Goal: Transaction & Acquisition: Purchase product/service

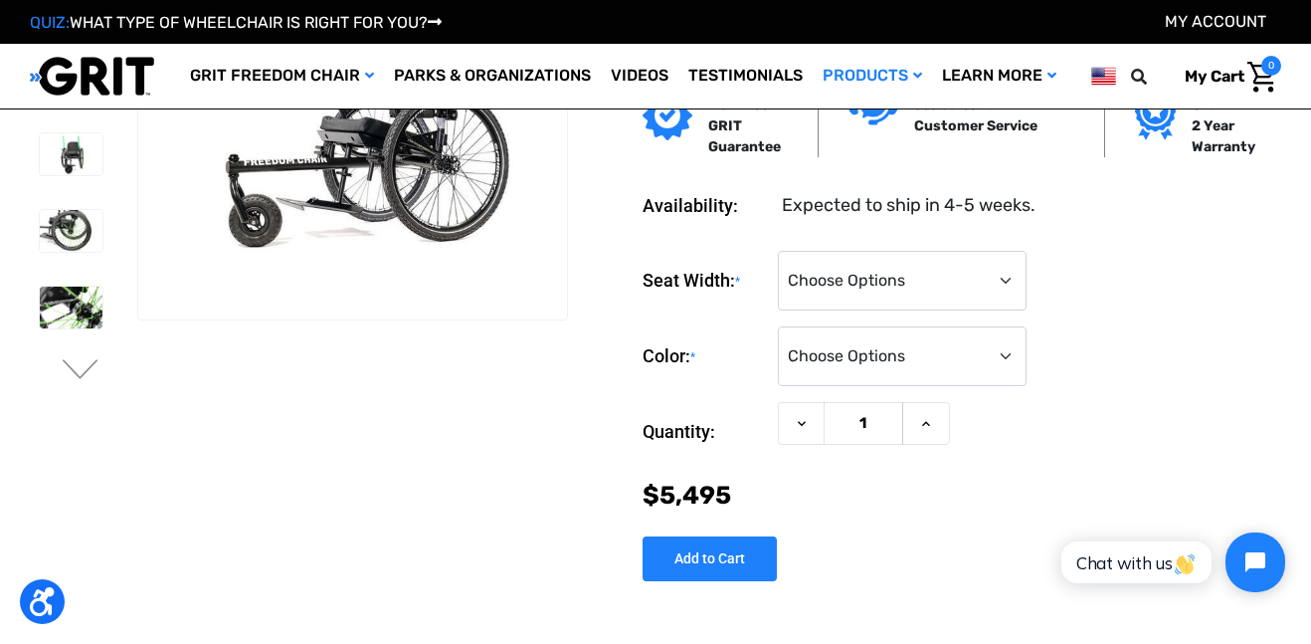
scroll to position [123, 0]
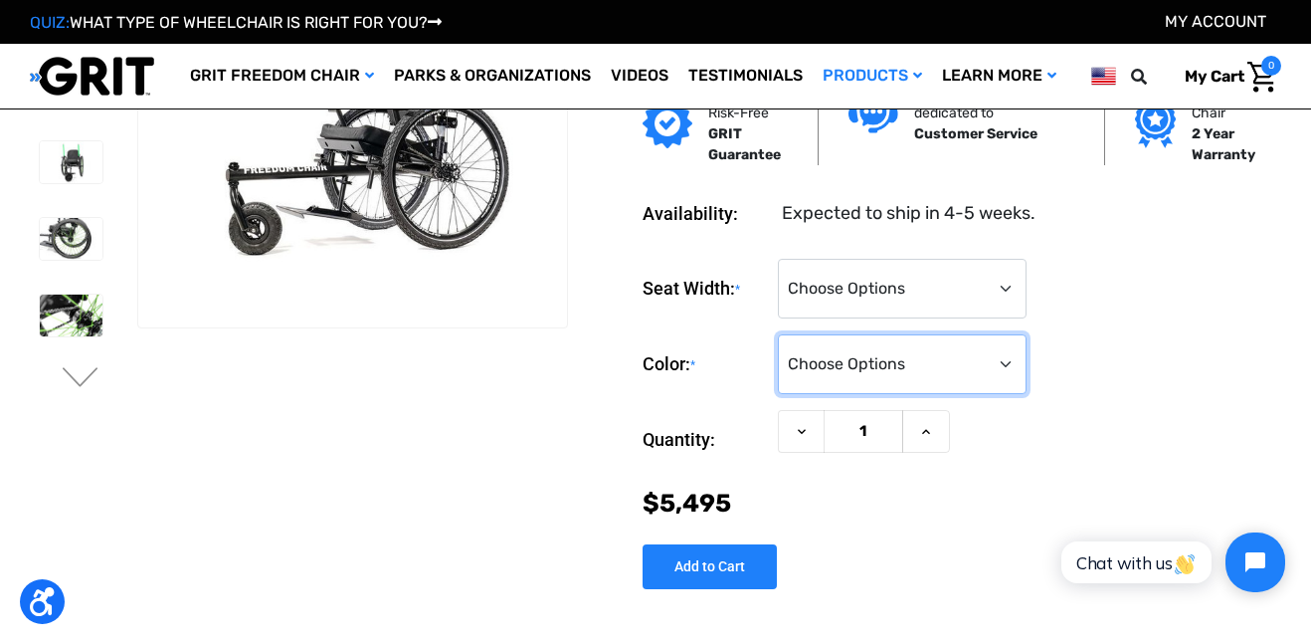
click at [1002, 370] on select "Choose Options Black Blue Green Orange Pink Purple Red White Yellow" at bounding box center [902, 364] width 249 height 60
click at [518, 296] on div at bounding box center [352, 136] width 429 height 381
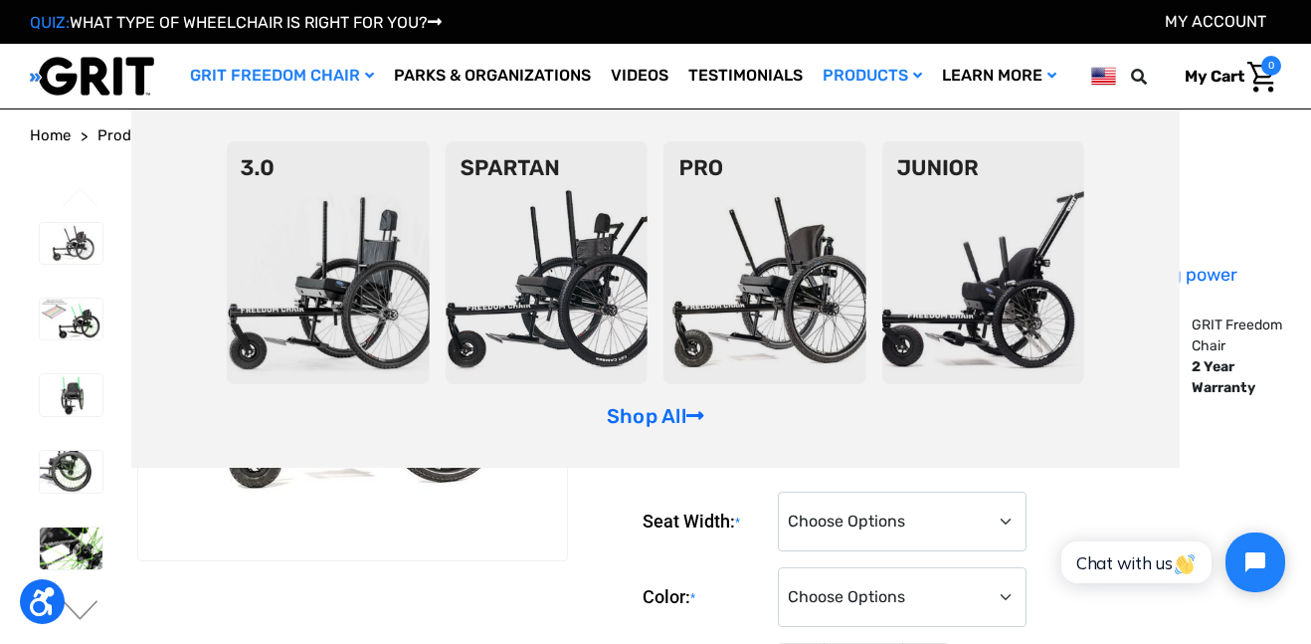
click at [321, 300] on img at bounding box center [328, 262] width 203 height 243
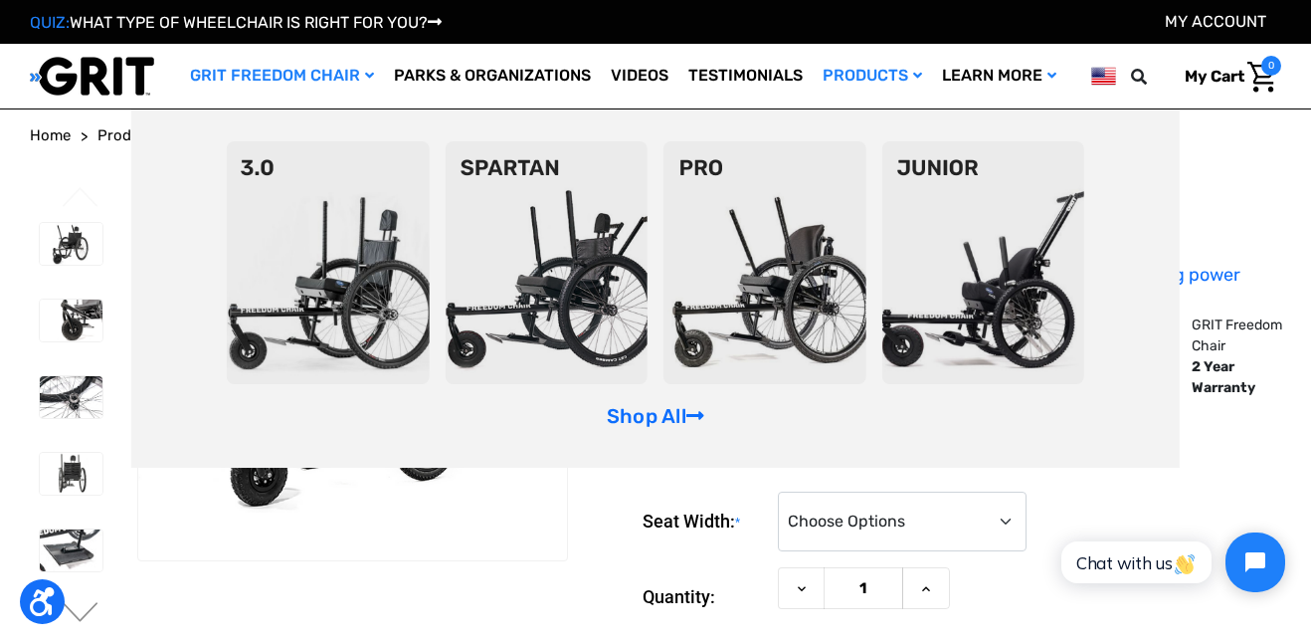
click at [797, 295] on img at bounding box center [765, 262] width 203 height 243
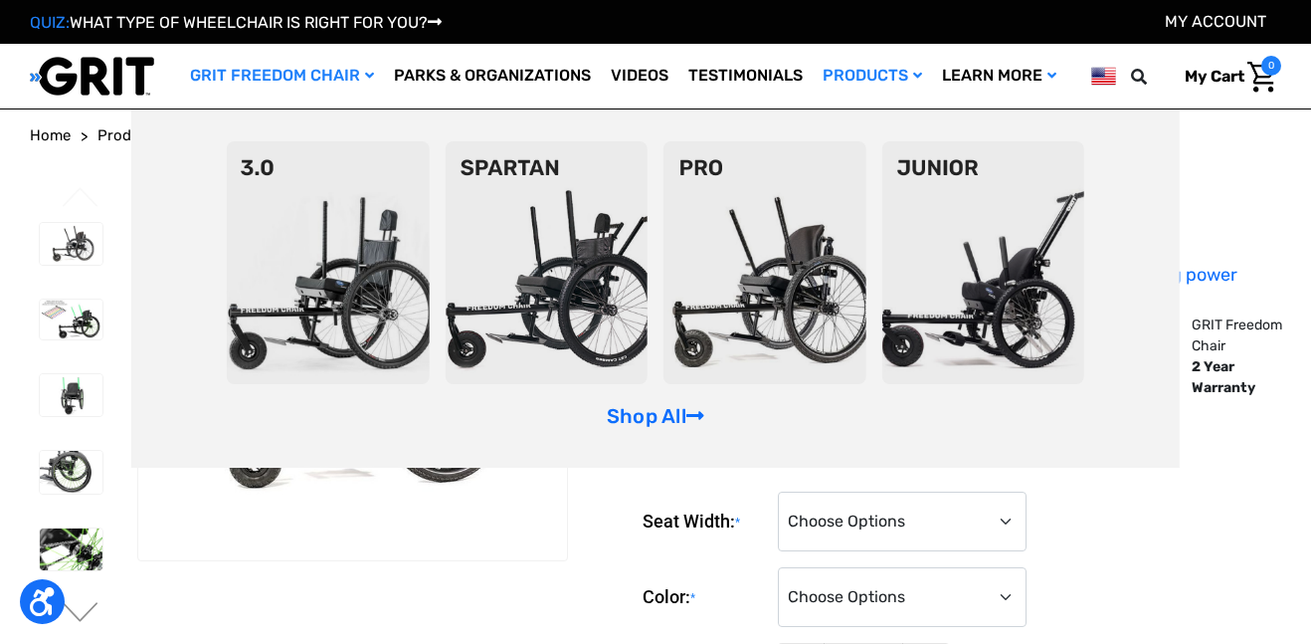
click at [628, 281] on img at bounding box center [546, 262] width 203 height 243
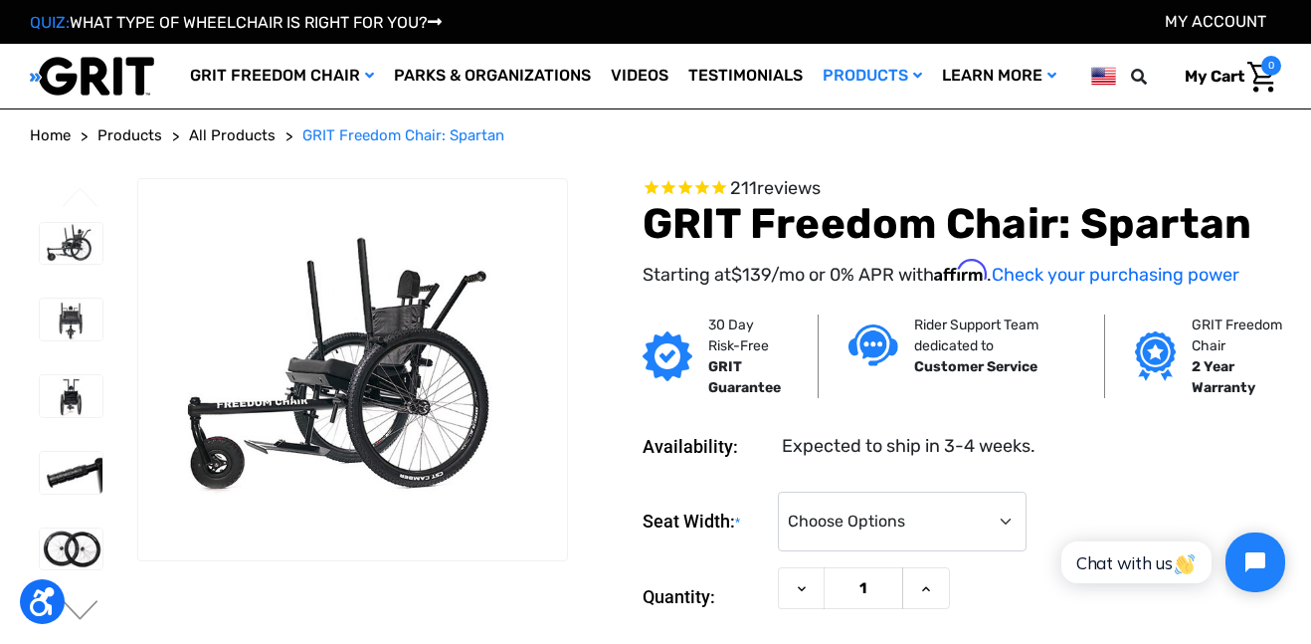
click at [95, 492] on li at bounding box center [70, 473] width 81 height 62
click at [52, 306] on img at bounding box center [71, 319] width 63 height 42
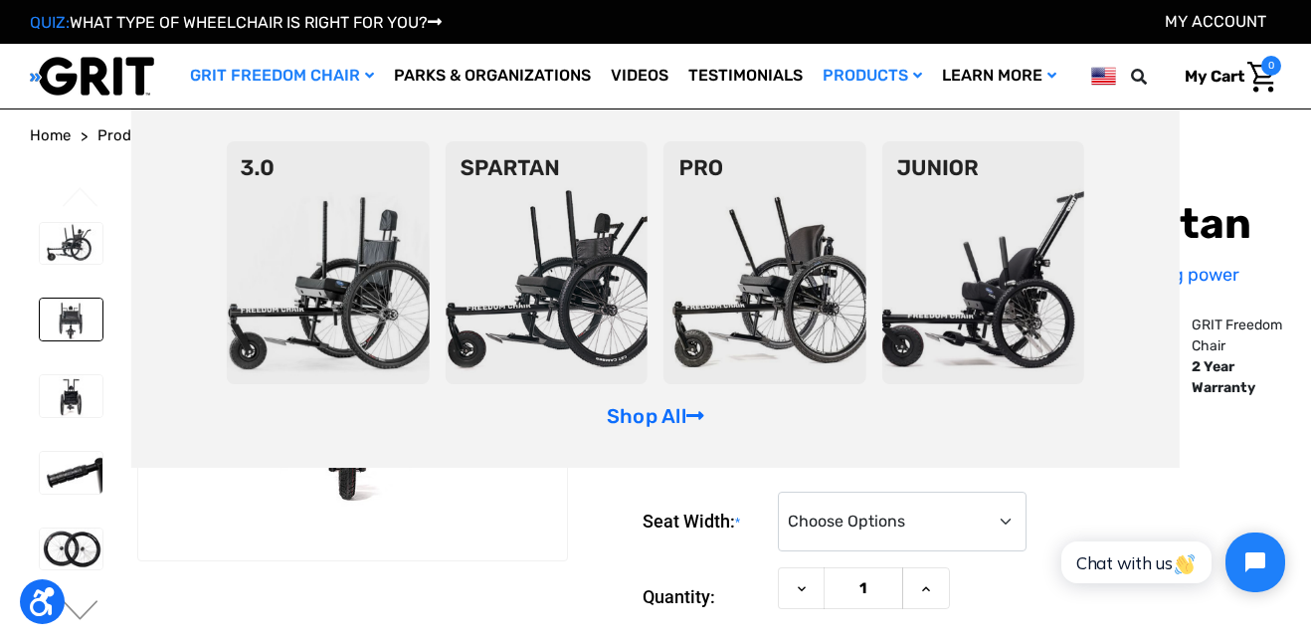
click at [809, 294] on img at bounding box center [765, 262] width 203 height 243
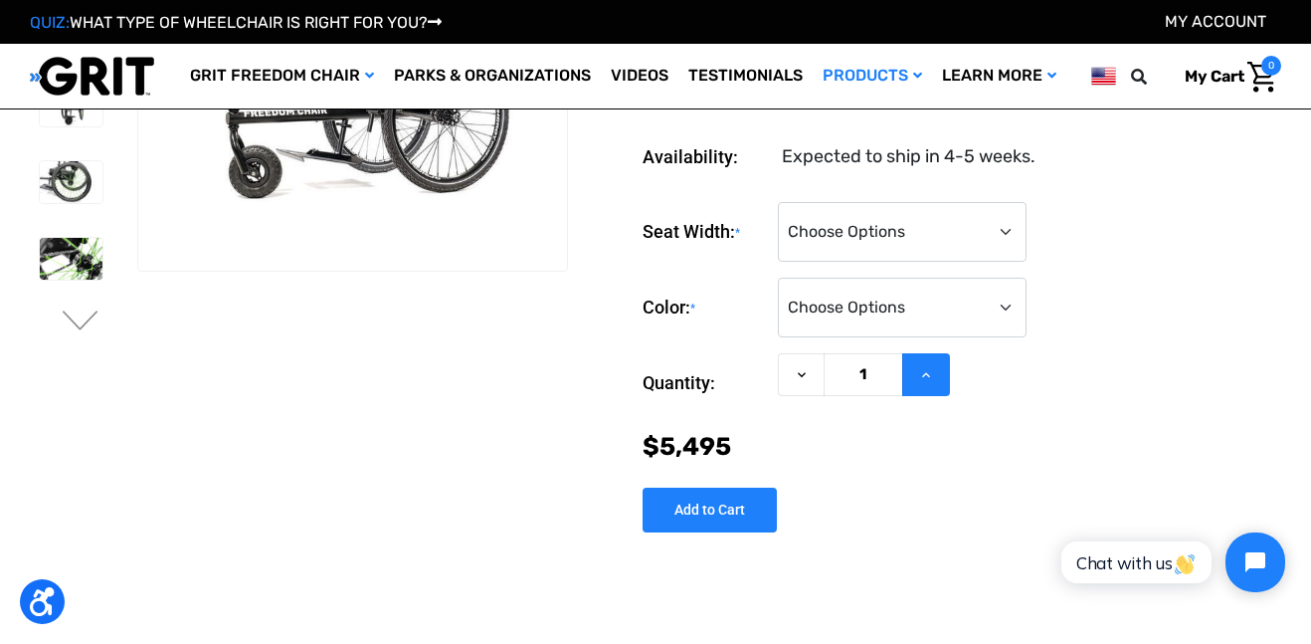
click at [921, 373] on icon at bounding box center [926, 375] width 16 height 16
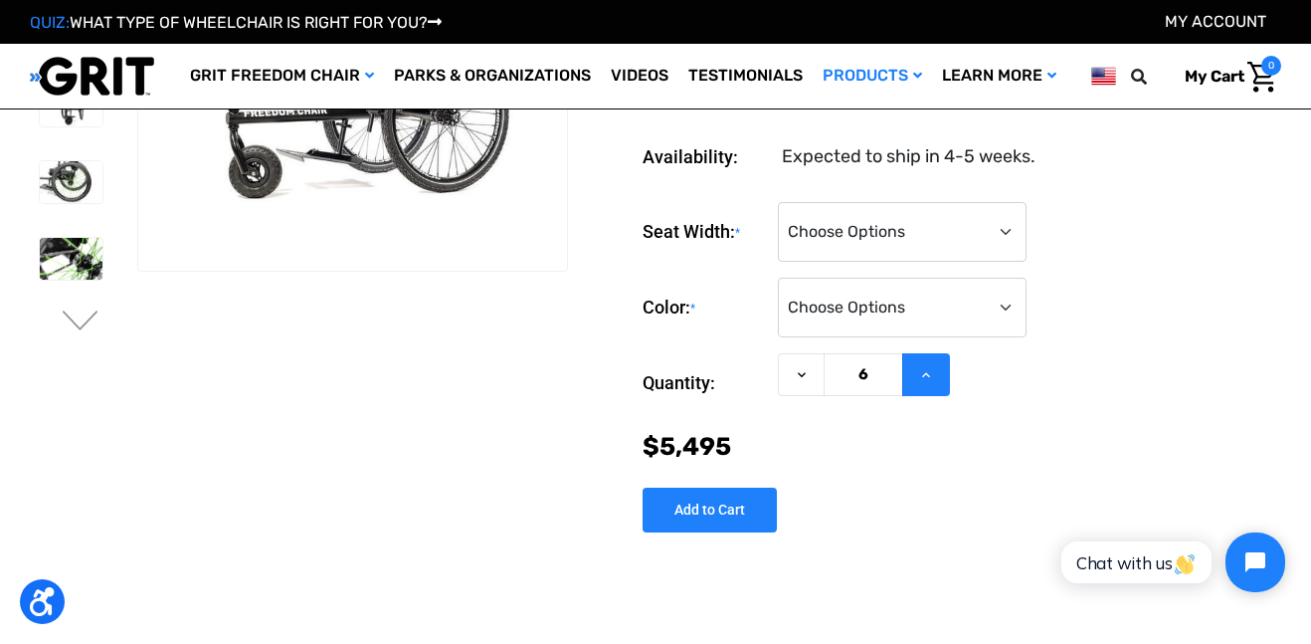
click at [921, 373] on icon at bounding box center [926, 375] width 16 height 16
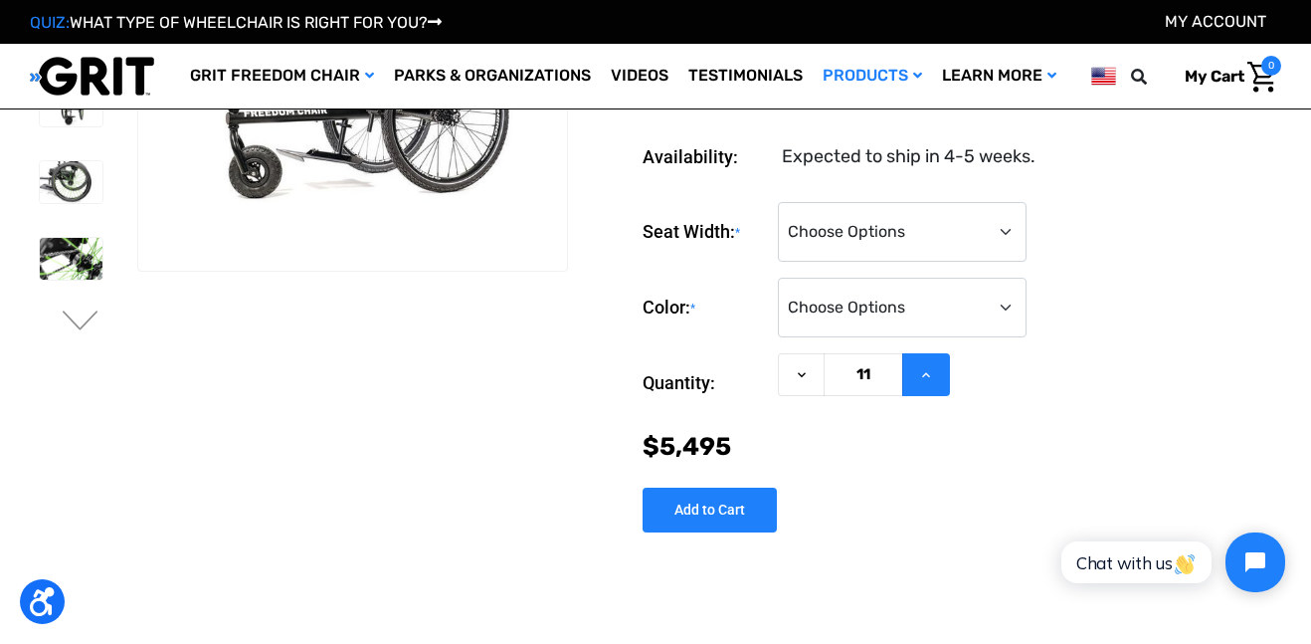
click at [921, 373] on icon at bounding box center [926, 375] width 16 height 16
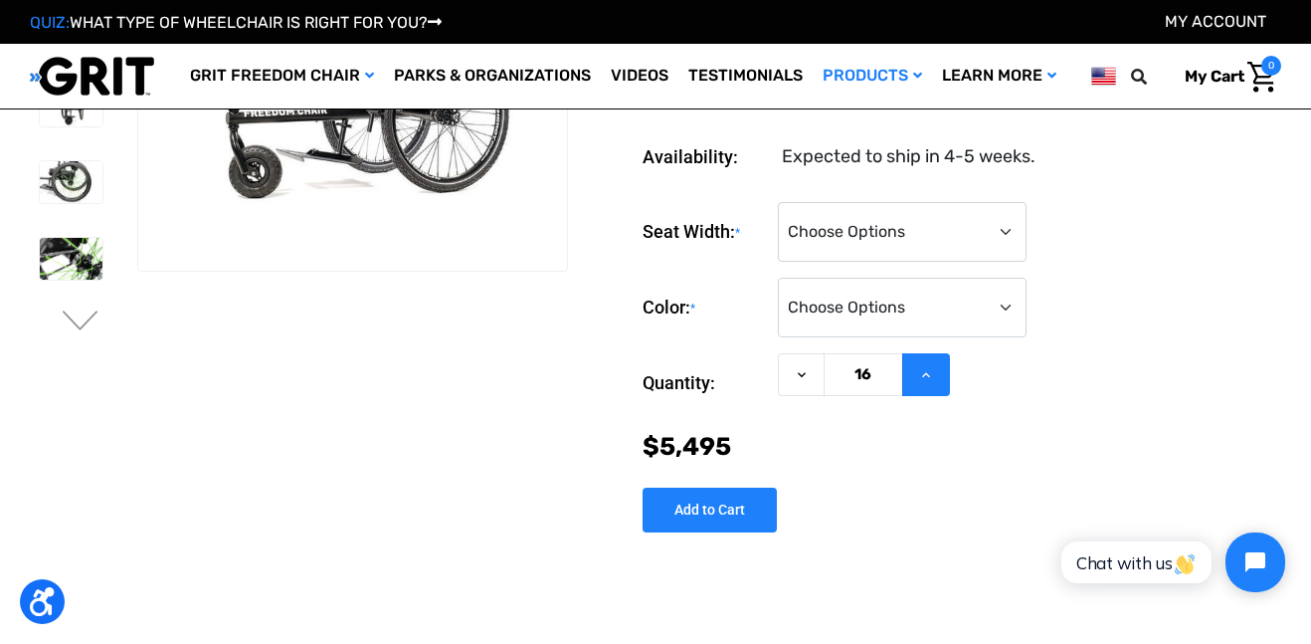
click at [921, 373] on icon at bounding box center [926, 375] width 16 height 16
click at [877, 372] on input "20" at bounding box center [864, 374] width 80 height 43
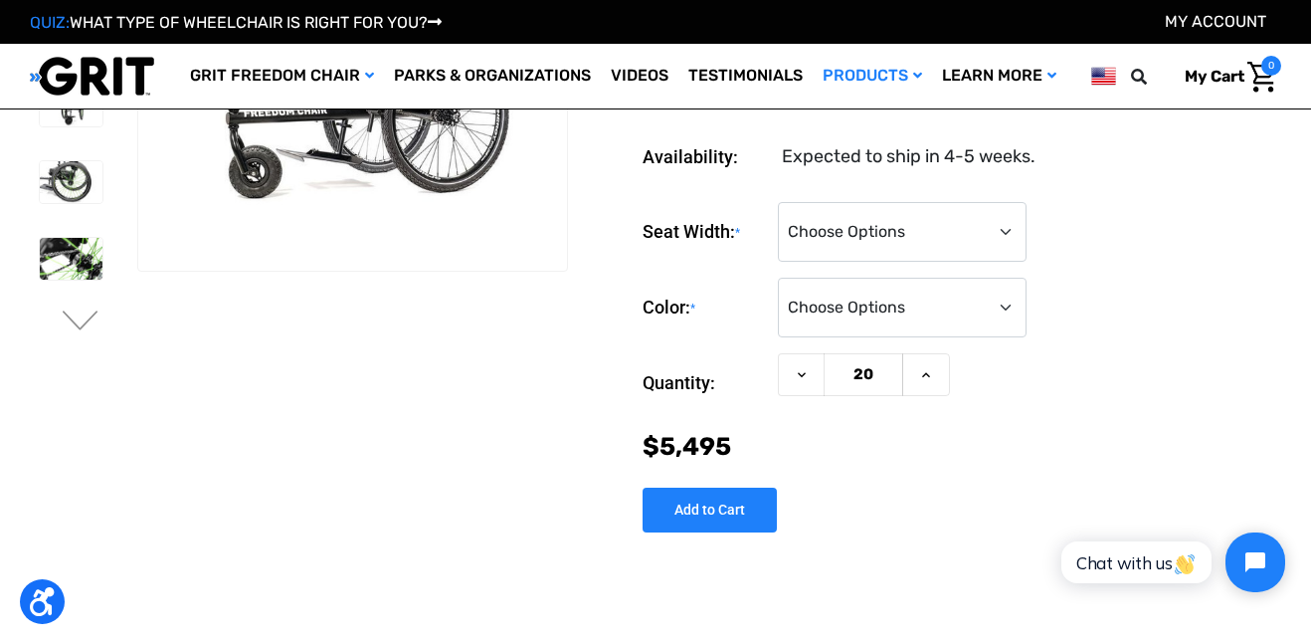
type input "2"
type input "1"
type input "9999999999999999"
click at [670, 503] on input "Add to Cart" at bounding box center [710, 510] width 134 height 45
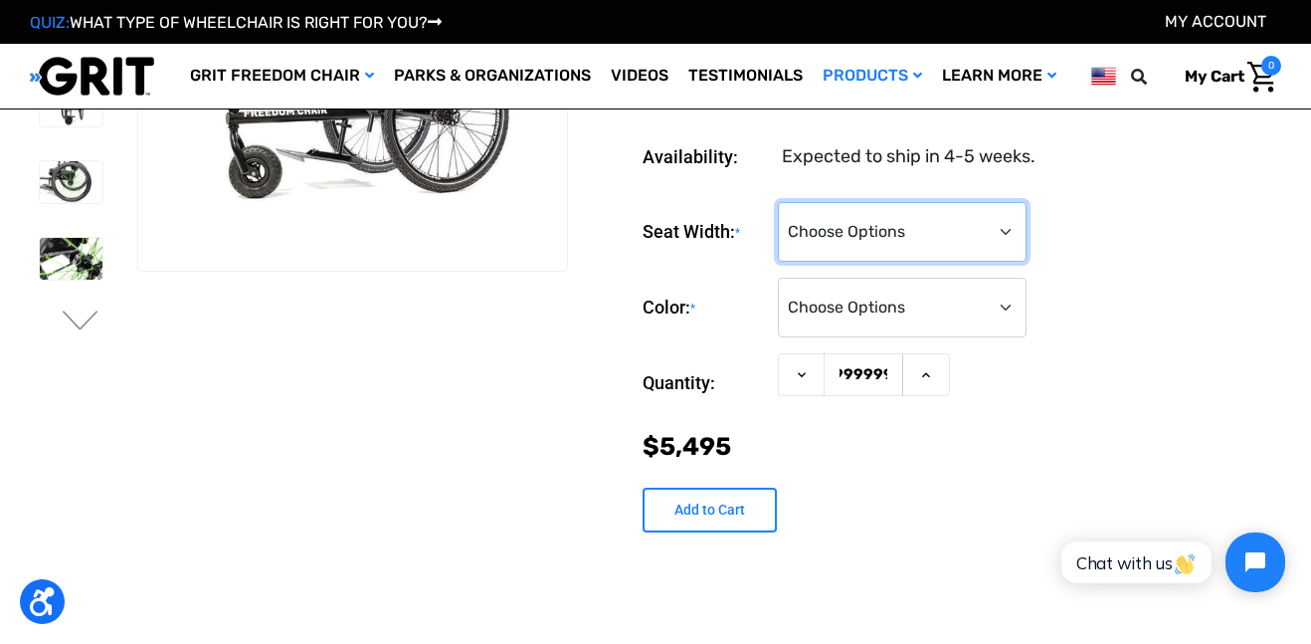
scroll to position [0, 0]
click at [959, 223] on select "Choose Options 16" 18" 20"" at bounding box center [902, 232] width 249 height 60
select select "325"
click at [778, 202] on select "Choose Options 16" 18" 20"" at bounding box center [902, 232] width 249 height 60
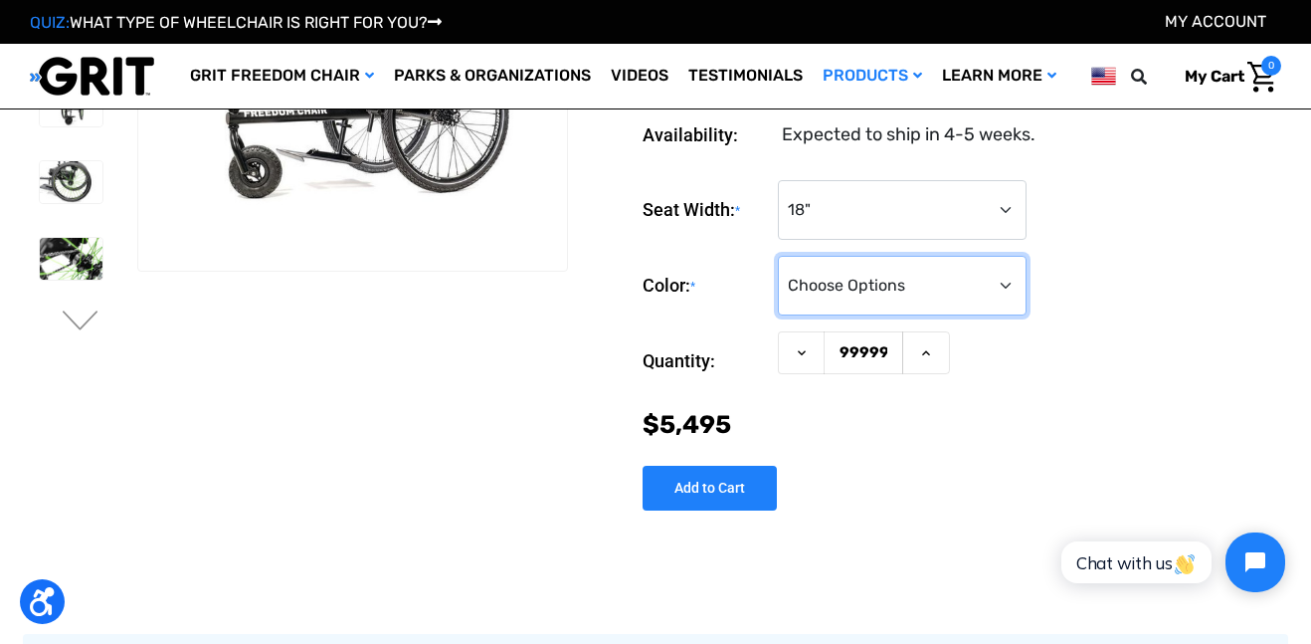
click at [849, 310] on select "Choose Options Black Blue Green Orange Pink Purple Red White Yellow" at bounding box center [902, 286] width 249 height 60
select select "327"
click at [778, 256] on select "Choose Options Black Blue Green Orange Pink Purple Red White Yellow" at bounding box center [902, 286] width 249 height 60
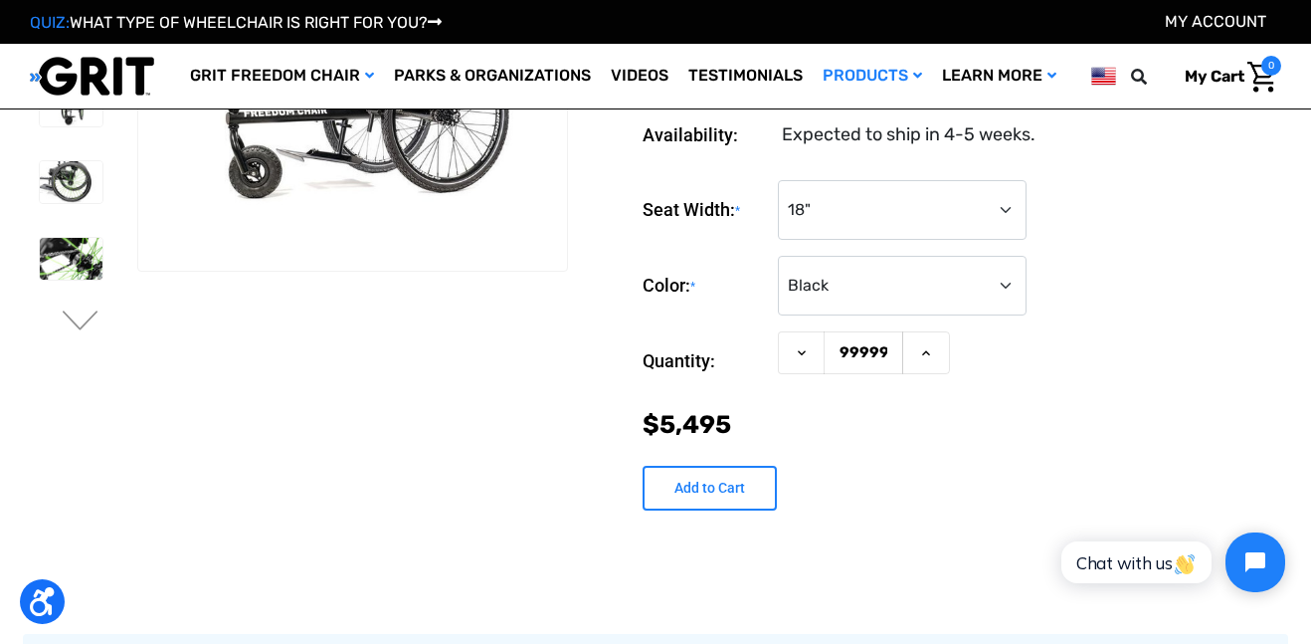
click at [748, 488] on input "Add to Cart" at bounding box center [710, 488] width 134 height 45
type input "Add to Cart"
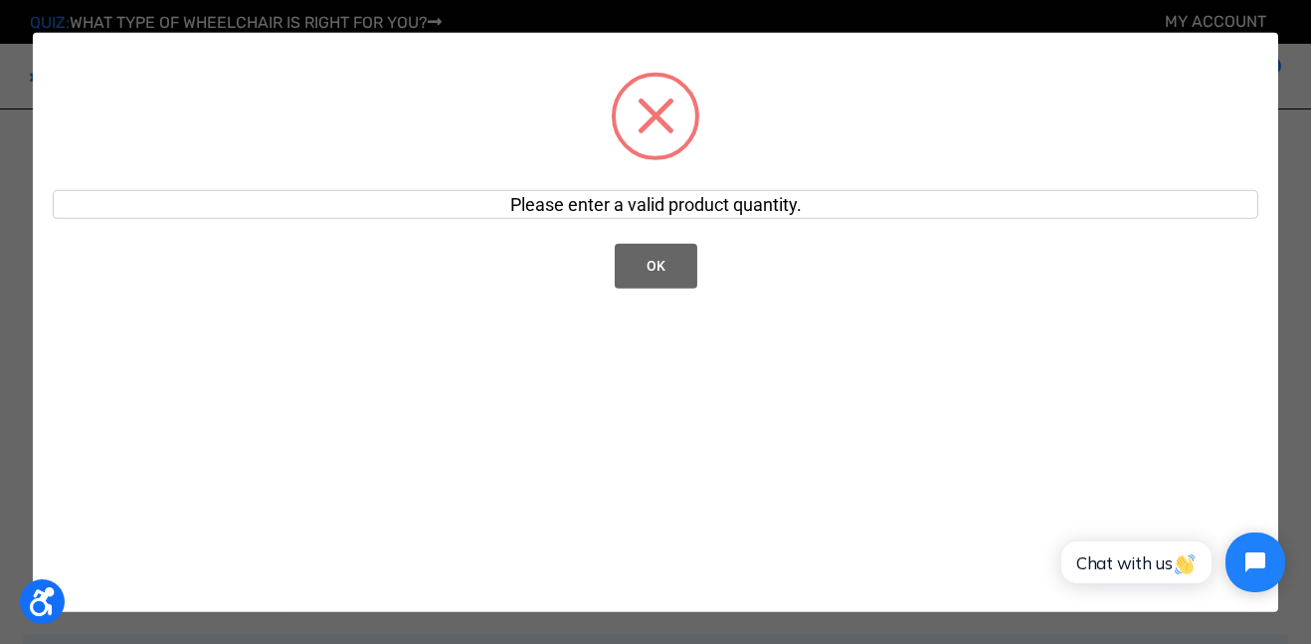
click at [667, 271] on button "OK" at bounding box center [656, 265] width 83 height 45
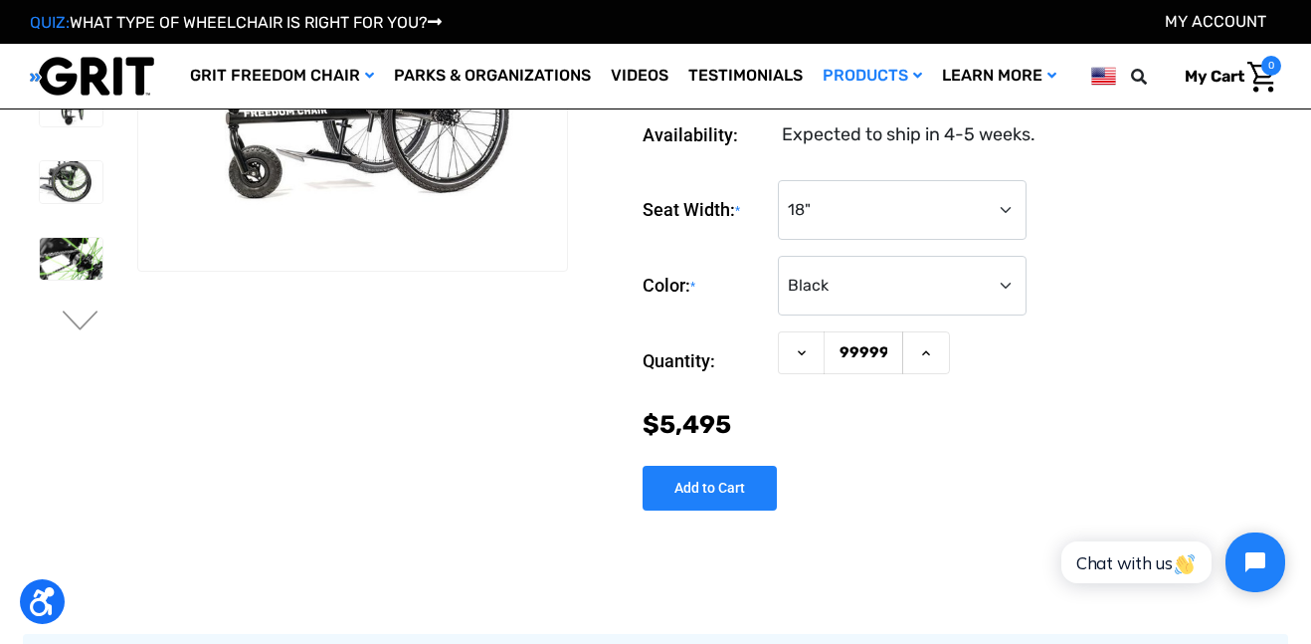
click at [889, 349] on input "9999999999999999" at bounding box center [864, 352] width 80 height 43
type input "100"
click at [750, 480] on input "Add to Cart" at bounding box center [710, 488] width 134 height 45
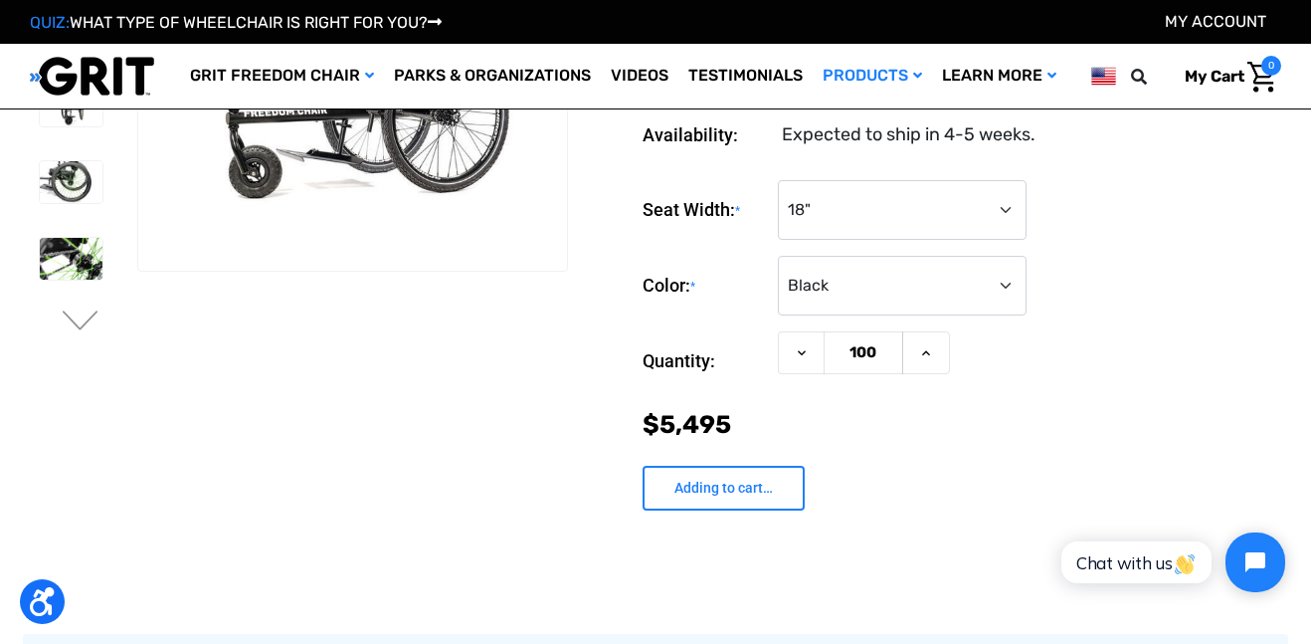
type input "Add to Cart"
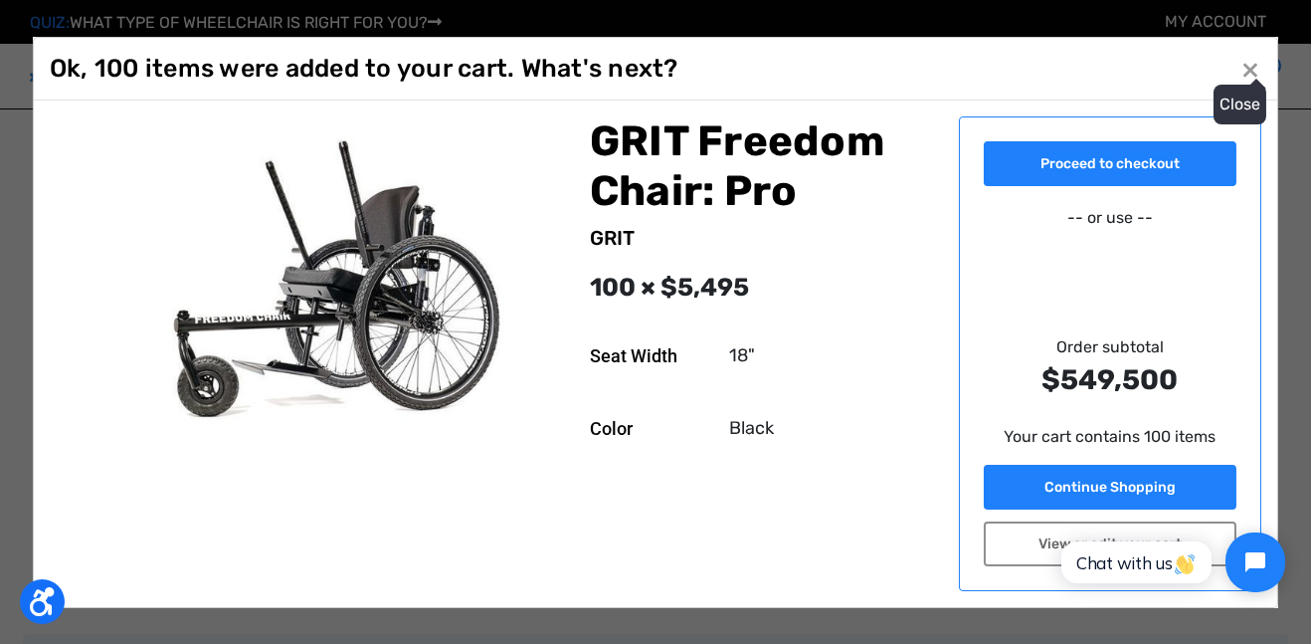
click at [1248, 66] on span "×" at bounding box center [1251, 69] width 18 height 38
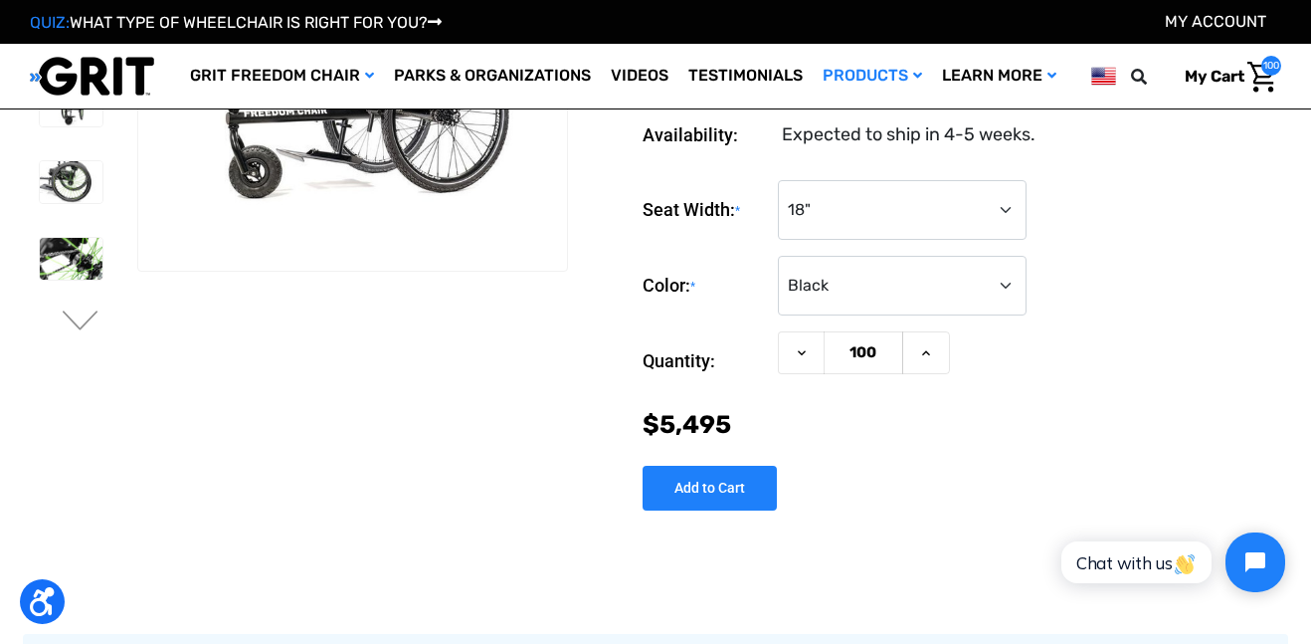
click at [880, 356] on input "100" at bounding box center [864, 352] width 80 height 43
type input "1"
type input "543"
click at [735, 484] on input "Add to Cart" at bounding box center [710, 488] width 134 height 45
type input "Add to Cart"
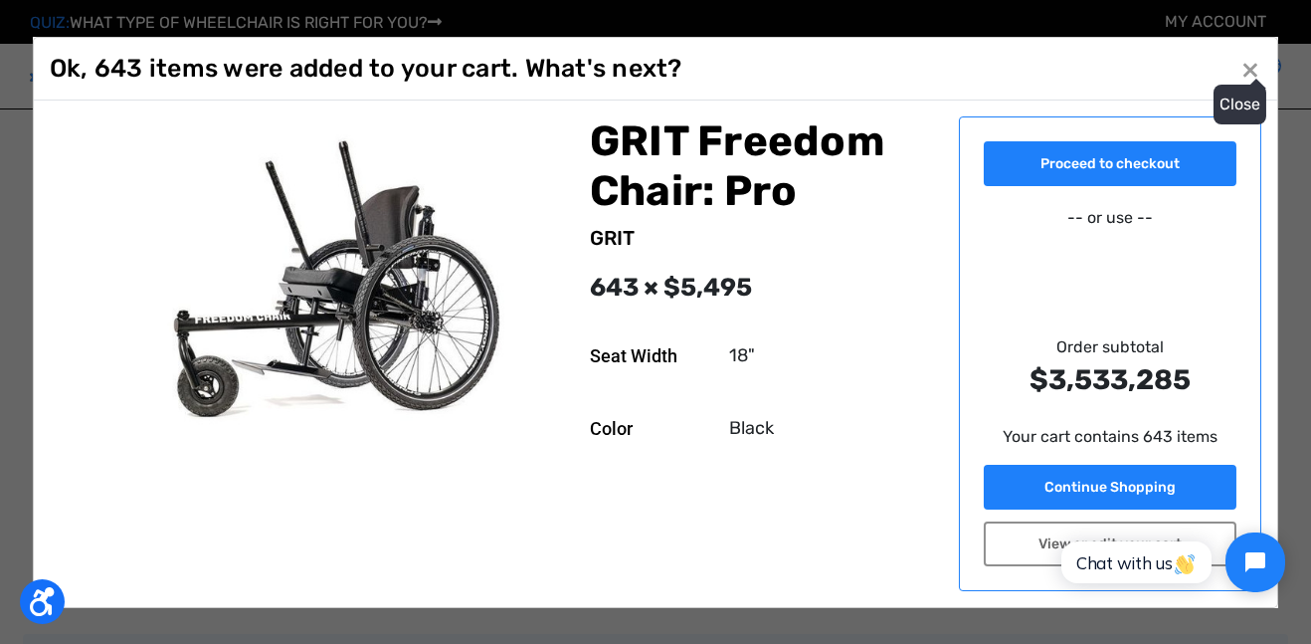
click at [1254, 56] on span "×" at bounding box center [1251, 69] width 18 height 38
